Goal: Check status: Check status

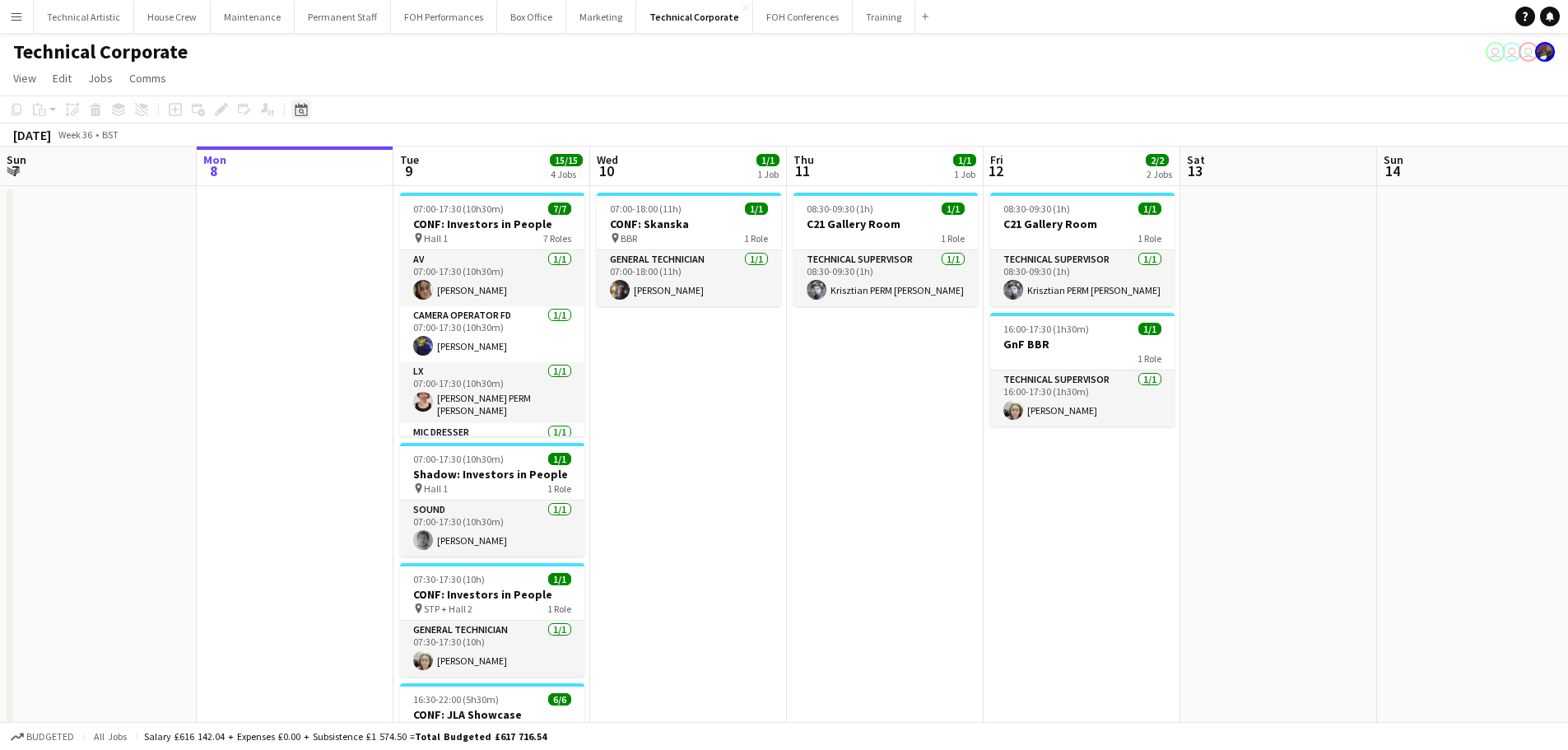
click at [305, 106] on icon at bounding box center [301, 109] width 12 height 13
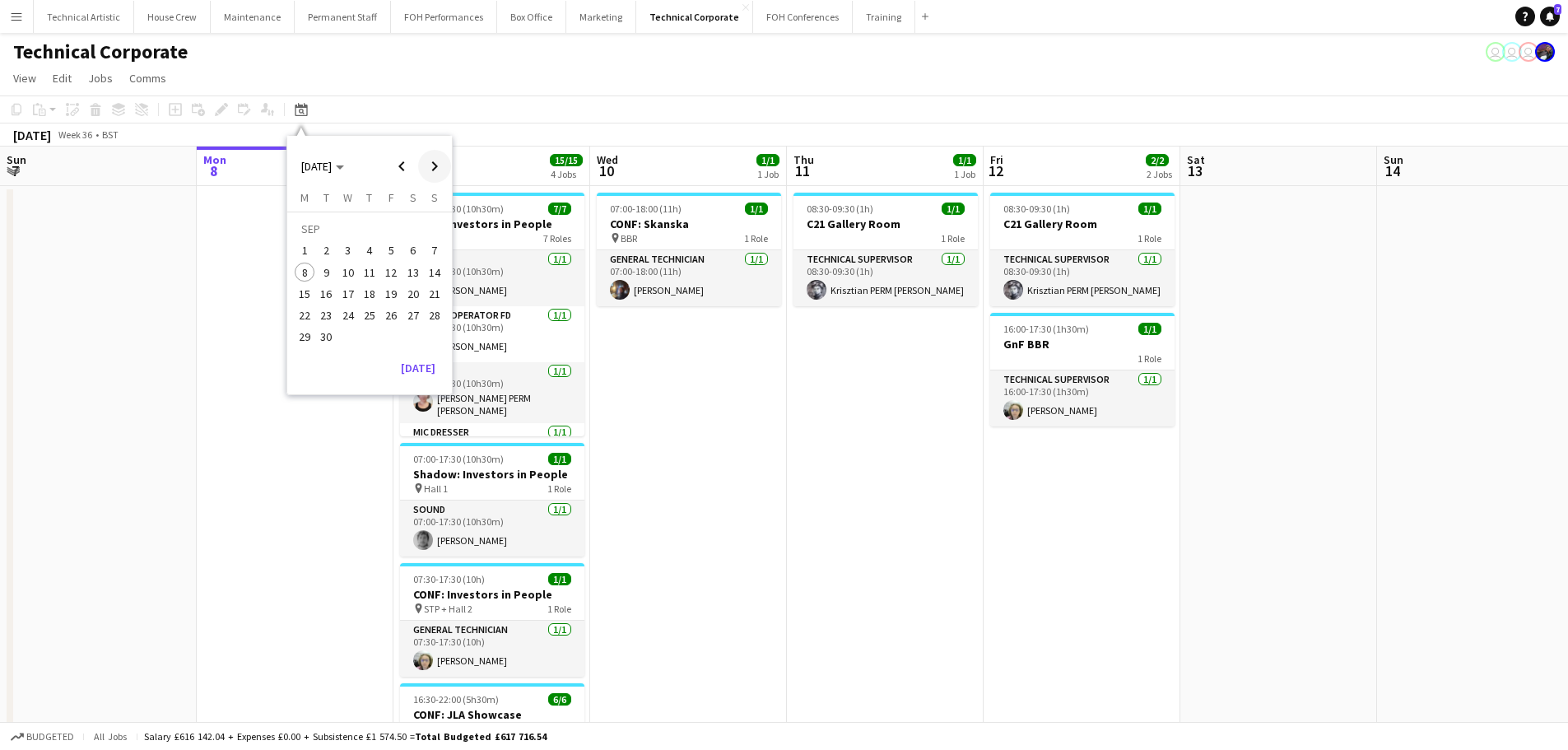
click at [426, 170] on span "Next month" at bounding box center [434, 166] width 33 height 33
click at [400, 166] on span "Previous month" at bounding box center [401, 166] width 33 height 33
click at [420, 299] on span "18" at bounding box center [413, 294] width 19 height 19
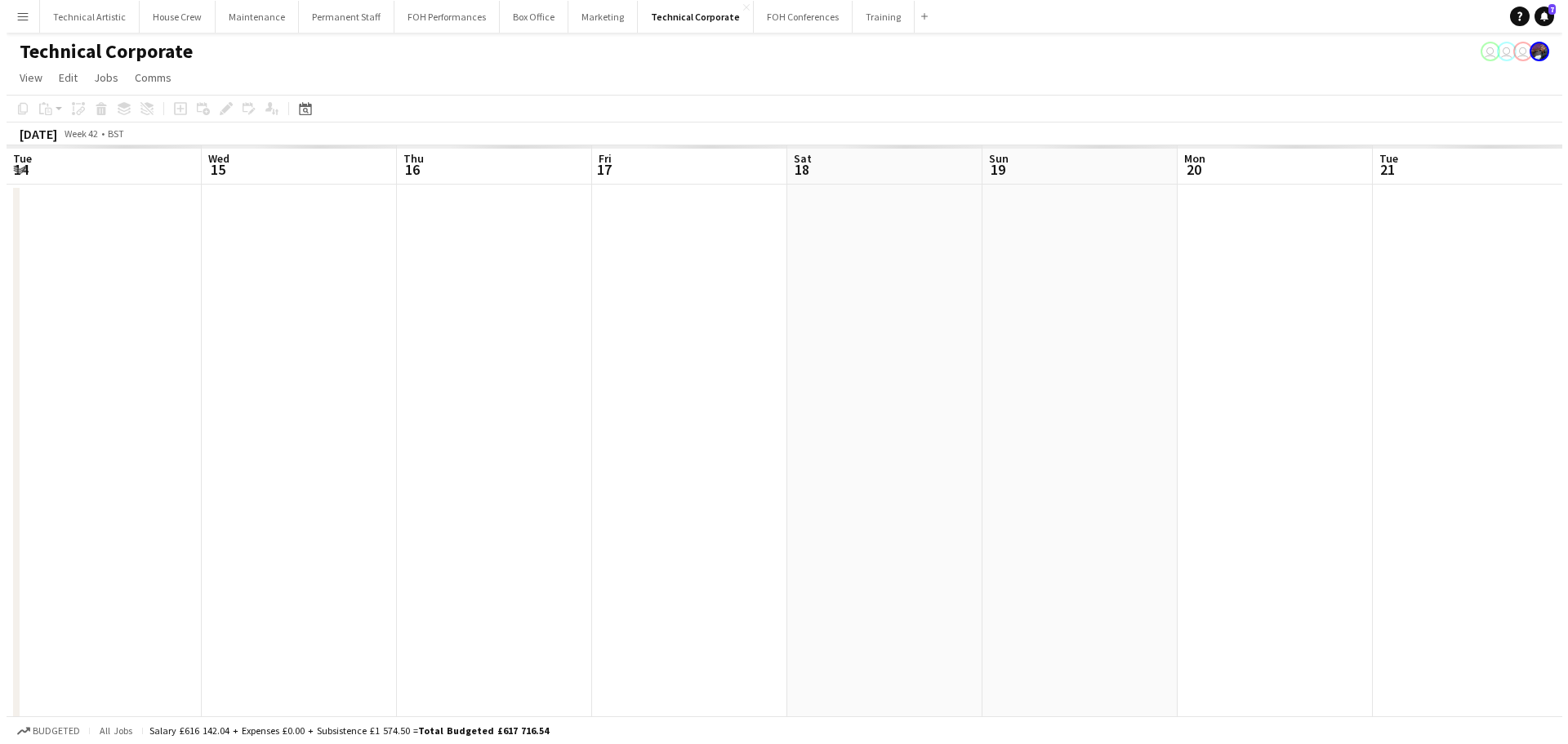
scroll to position [0, 562]
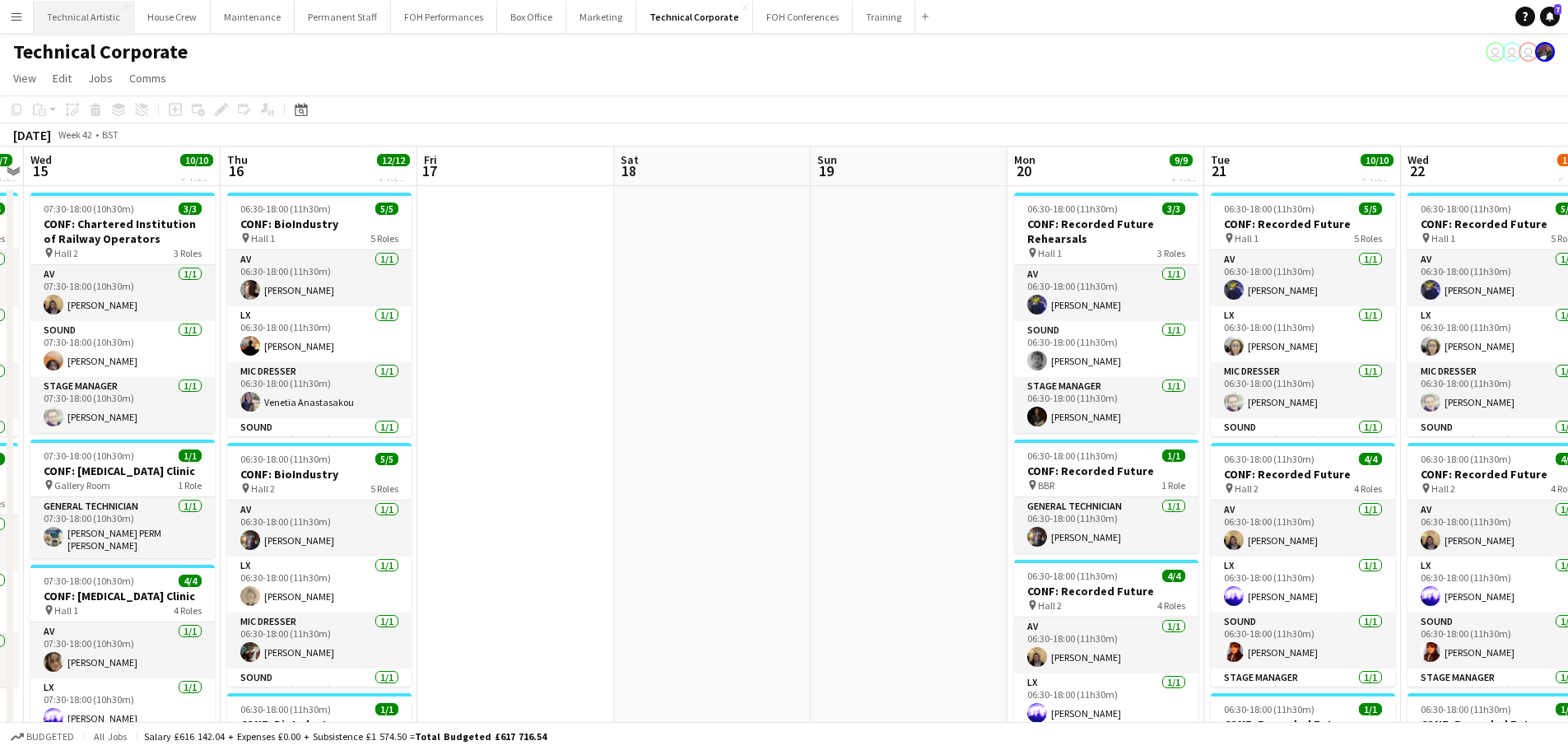
click at [90, 26] on button "Technical Artistic Close" at bounding box center [83, 17] width 100 height 32
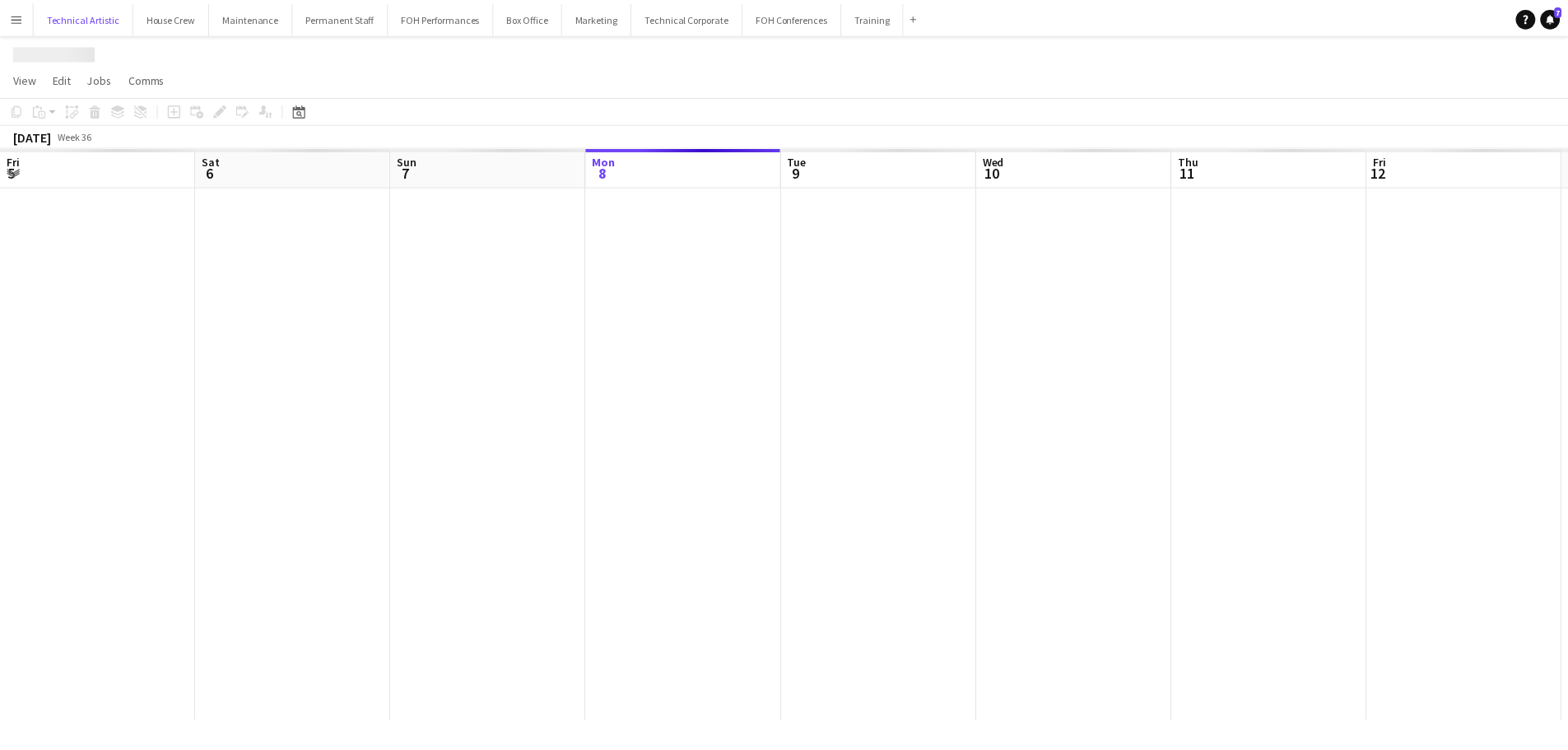
scroll to position [0, 393]
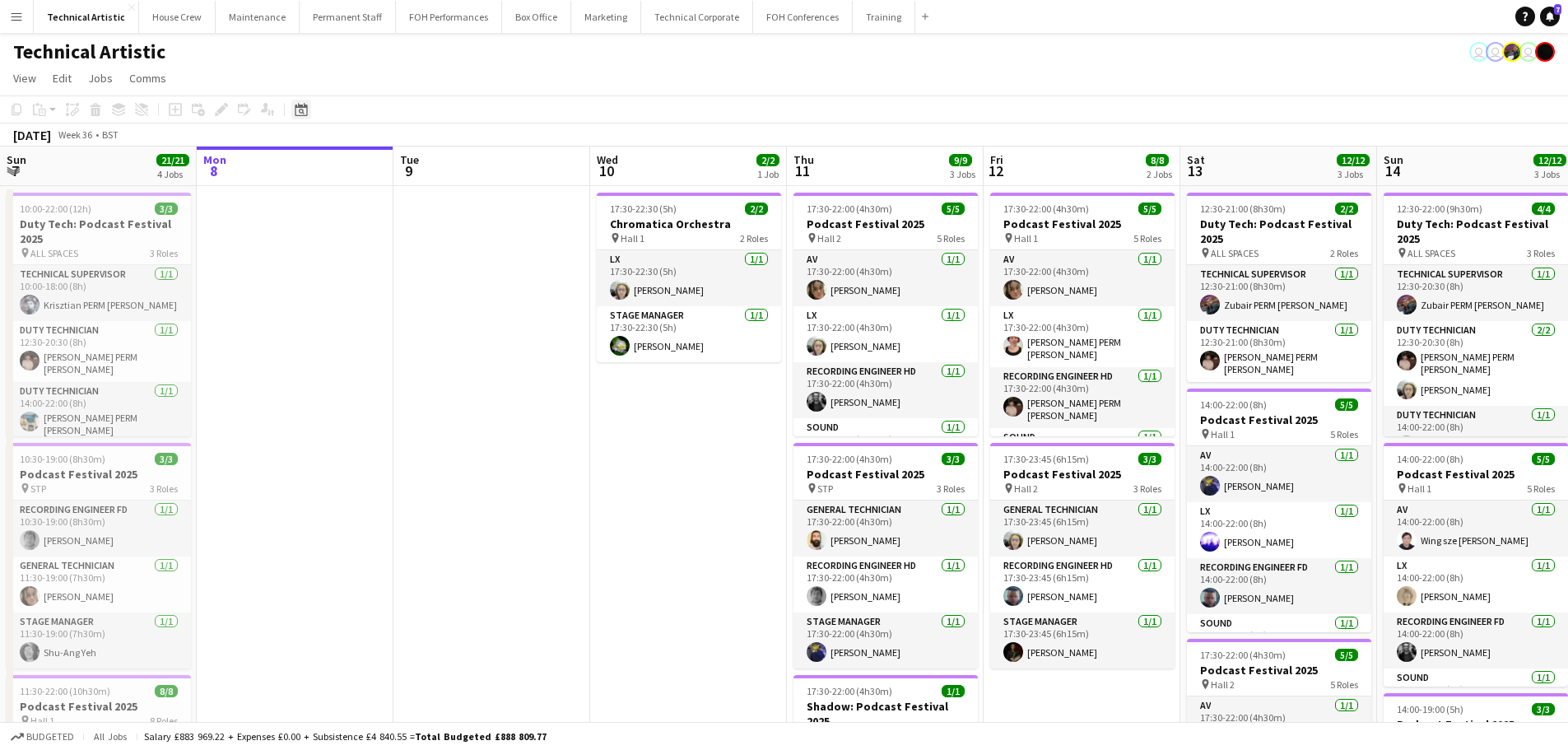
click at [304, 108] on icon at bounding box center [301, 109] width 12 height 13
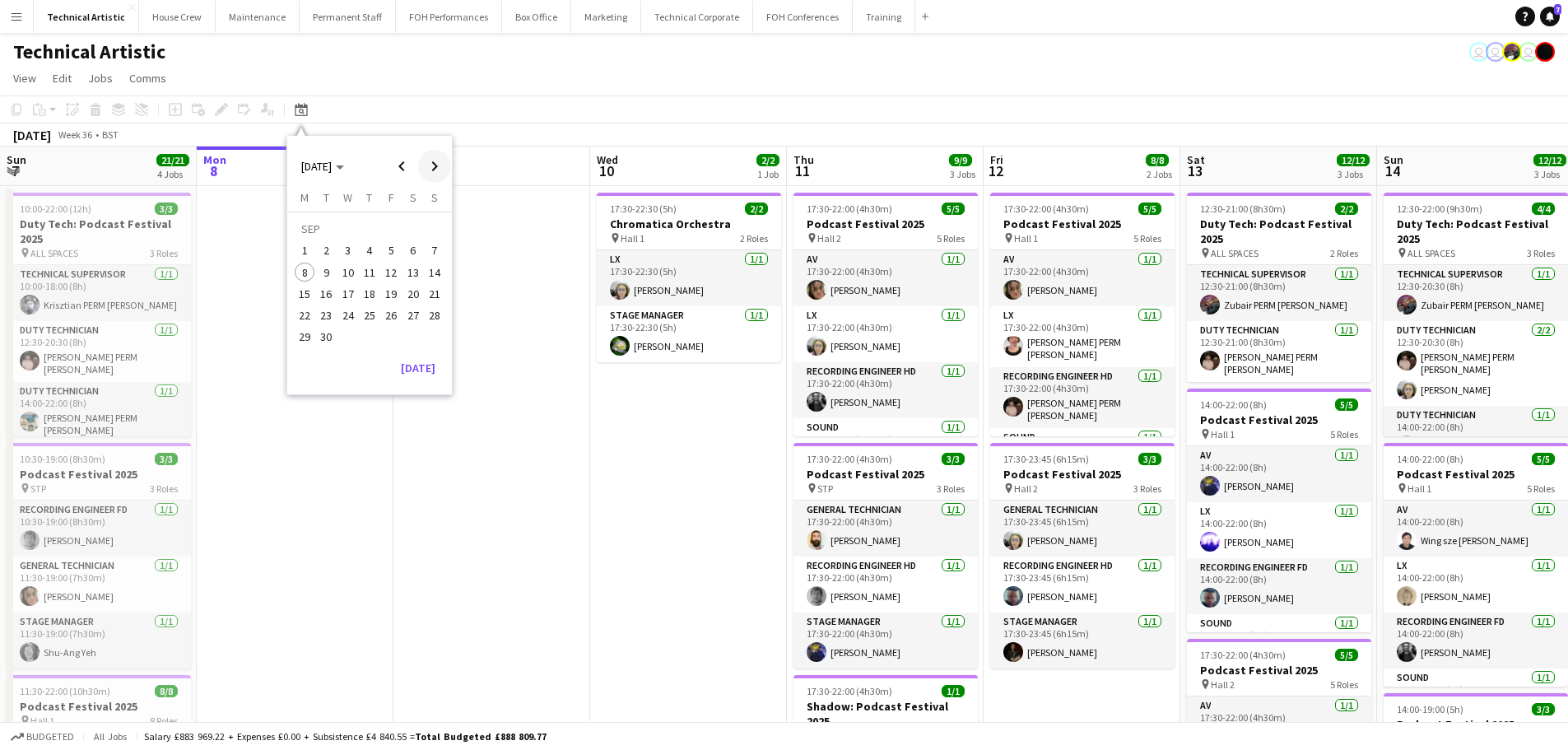
click at [422, 166] on span "Next month" at bounding box center [434, 166] width 33 height 33
click at [405, 166] on span "Previous month" at bounding box center [401, 166] width 33 height 33
click at [406, 296] on span "18" at bounding box center [413, 294] width 19 height 19
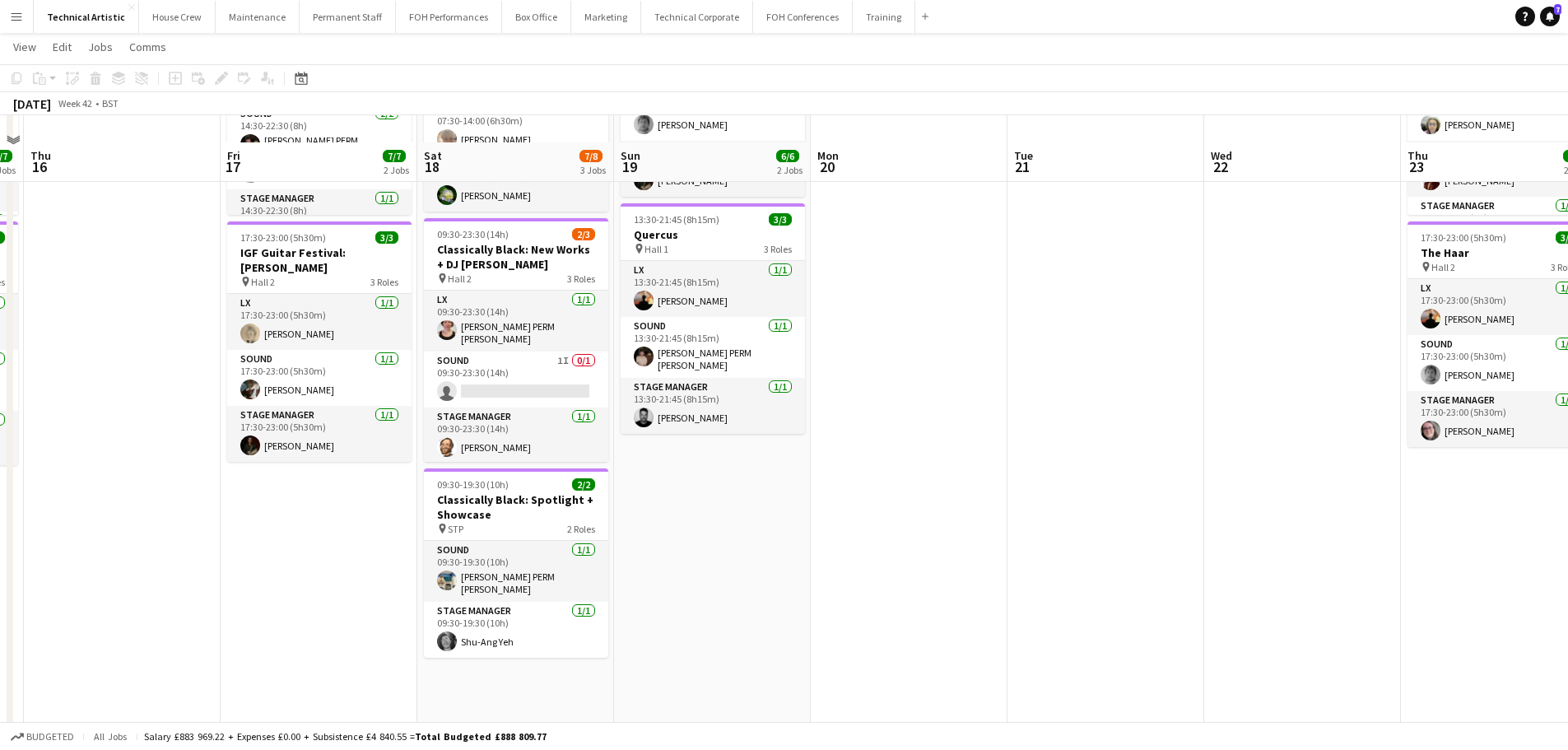
scroll to position [247, 0]
